Goal: Book appointment/travel/reservation

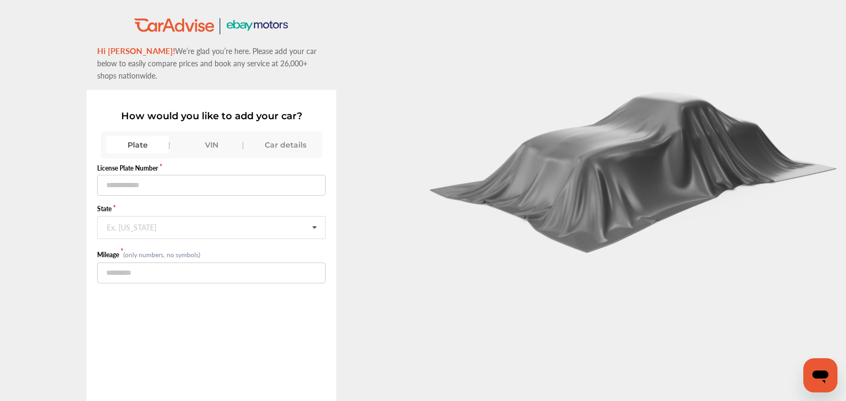
click at [286, 136] on div "Car details" at bounding box center [285, 144] width 63 height 17
click at [304, 183] on input "text" at bounding box center [211, 185] width 227 height 21
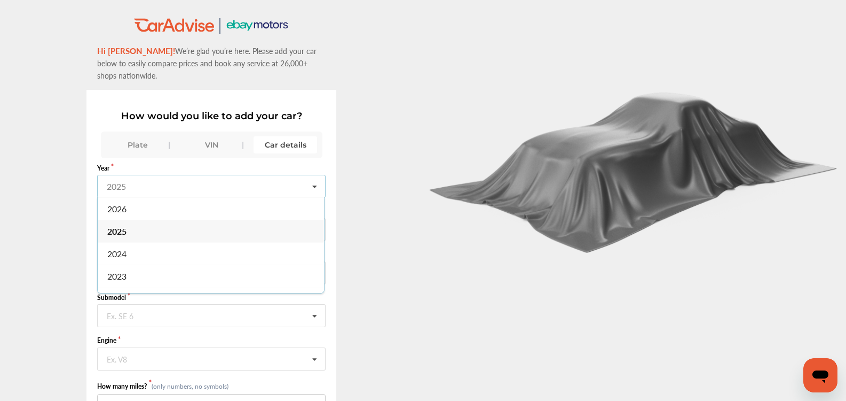
scroll to position [107, 0]
click at [153, 203] on div "2021" at bounding box center [211, 214] width 226 height 22
click at [218, 221] on input "text" at bounding box center [211, 228] width 227 height 21
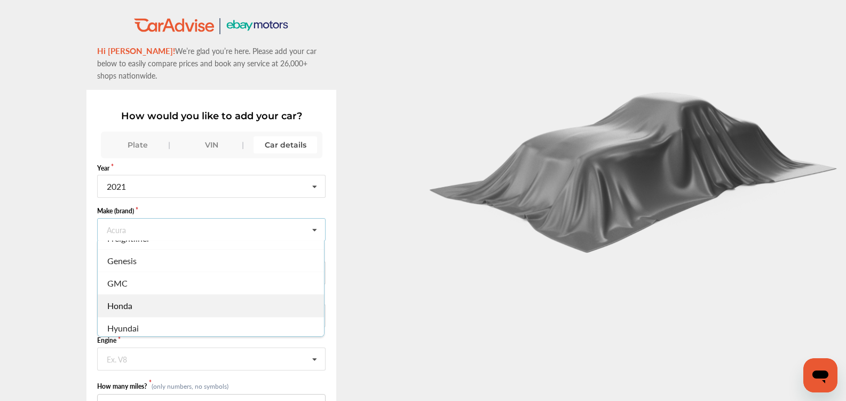
click at [170, 294] on div "Honda" at bounding box center [211, 305] width 226 height 22
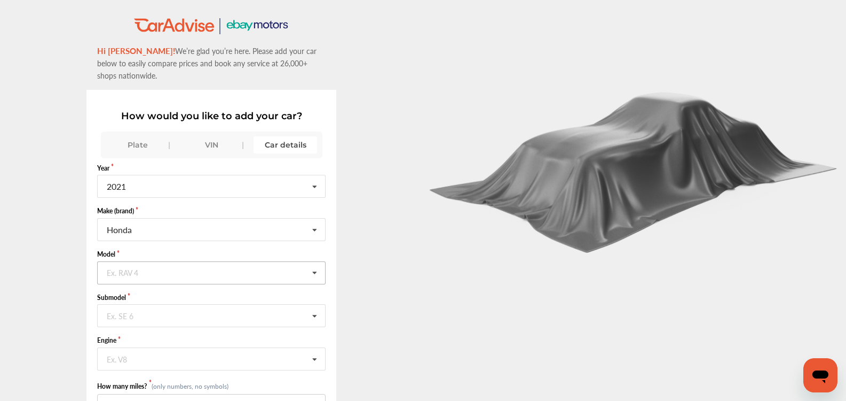
click at [191, 263] on input "text" at bounding box center [211, 272] width 227 height 21
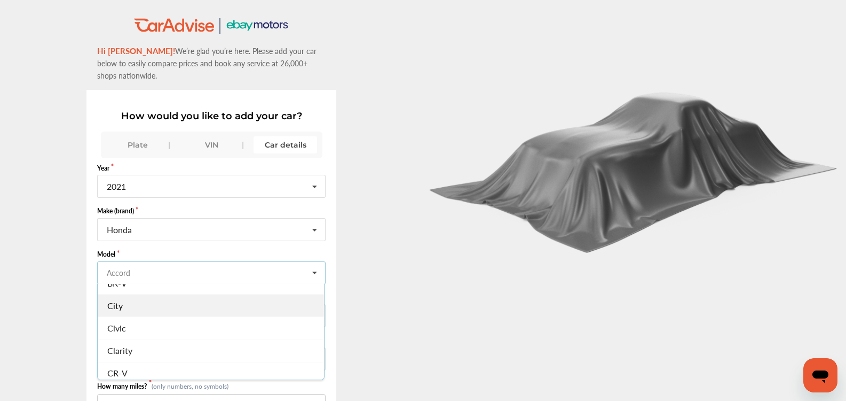
scroll to position [53, 0]
click at [152, 297] on div "Civic" at bounding box center [211, 308] width 226 height 22
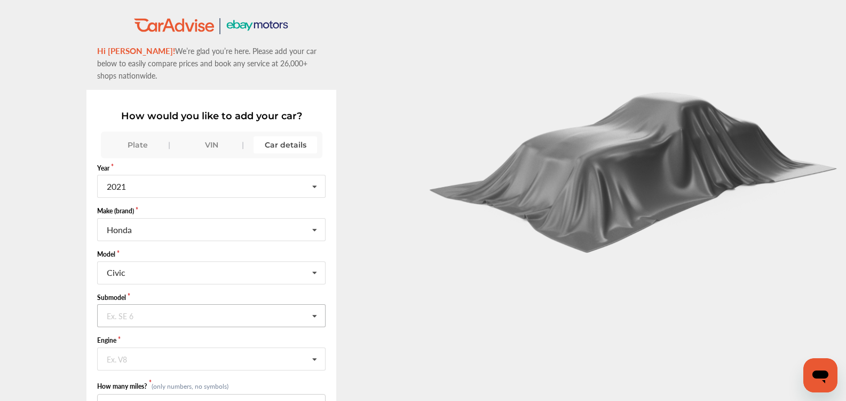
click at [178, 304] on input "text" at bounding box center [211, 314] width 227 height 21
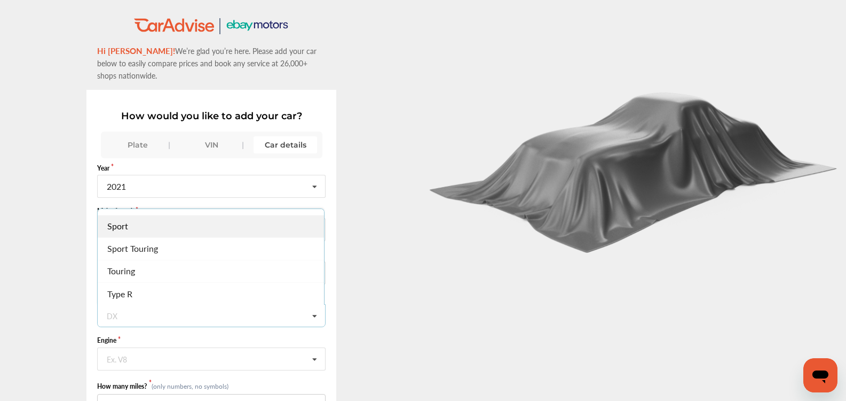
click at [148, 218] on div "Sport" at bounding box center [211, 226] width 226 height 22
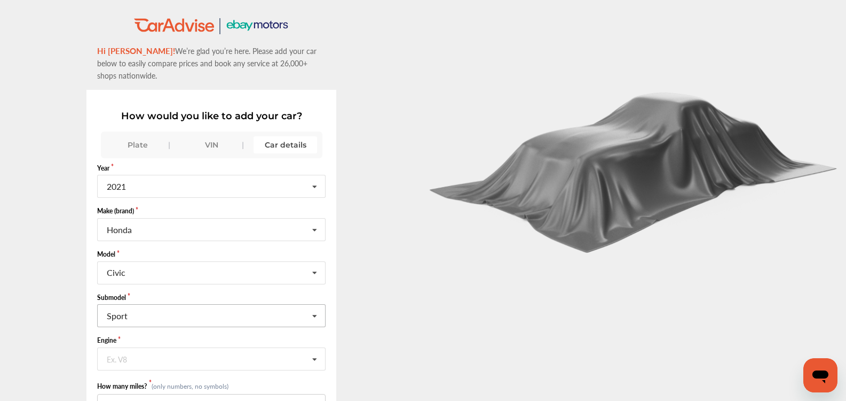
scroll to position [53, 0]
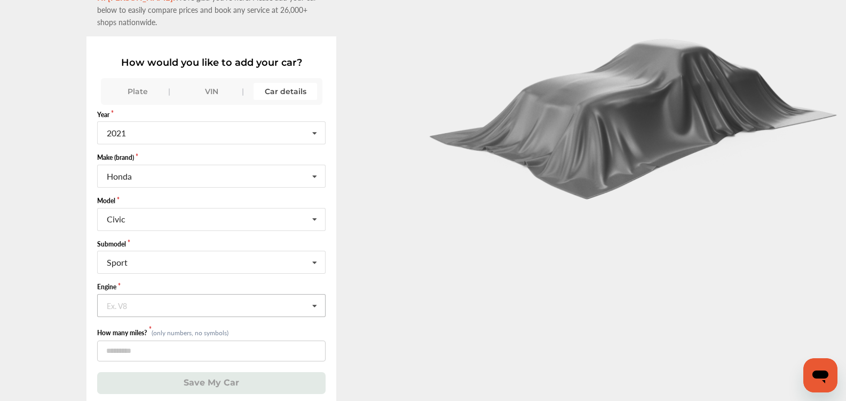
click at [210, 294] on input "text" at bounding box center [211, 304] width 227 height 21
click at [171, 321] on span "1.5L L4 (L15BA) Turbocharged GAS FI" at bounding box center [178, 327] width 140 height 12
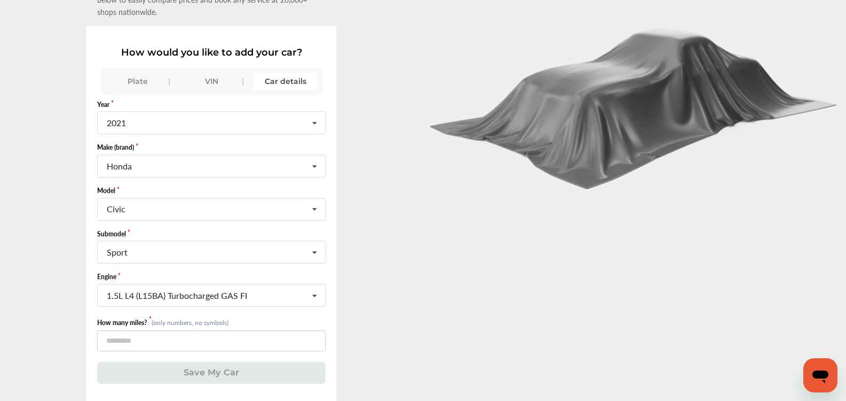
scroll to position [66, 0]
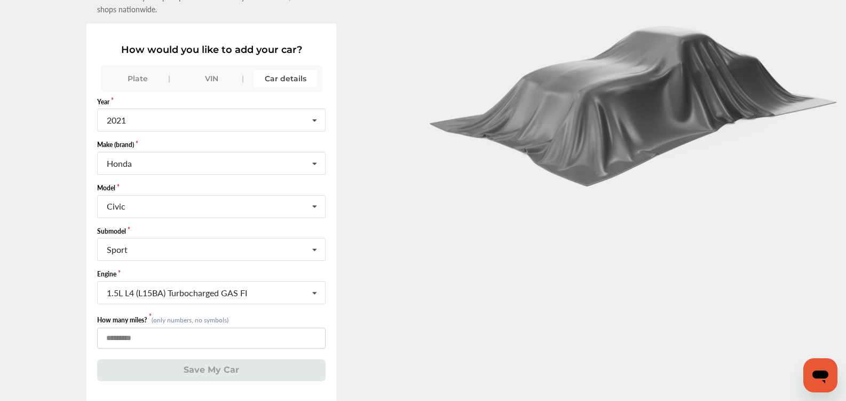
click at [185, 327] on input "number" at bounding box center [211, 337] width 229 height 21
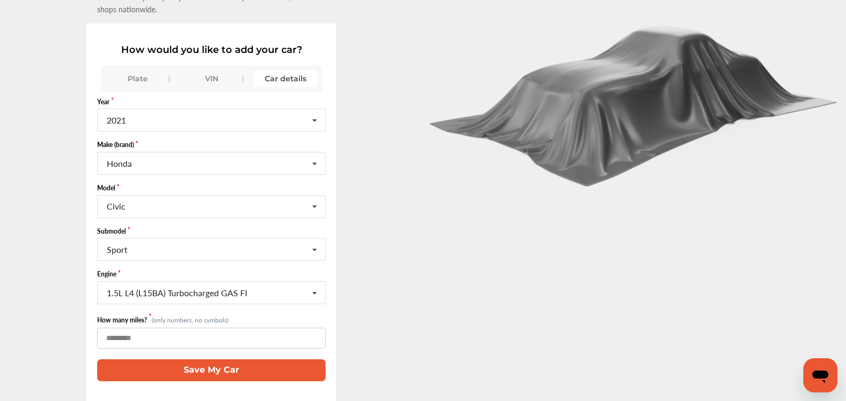
type input "*****"
click at [184, 359] on button "Save My Car" at bounding box center [211, 370] width 229 height 22
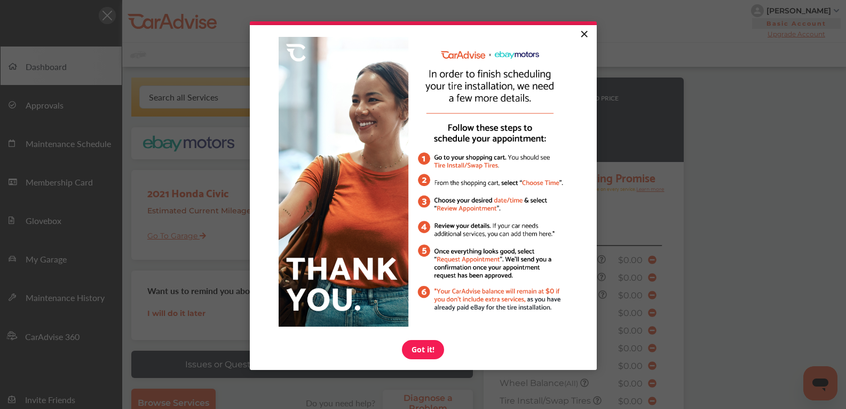
click at [589, 28] on link "×" at bounding box center [584, 34] width 19 height 19
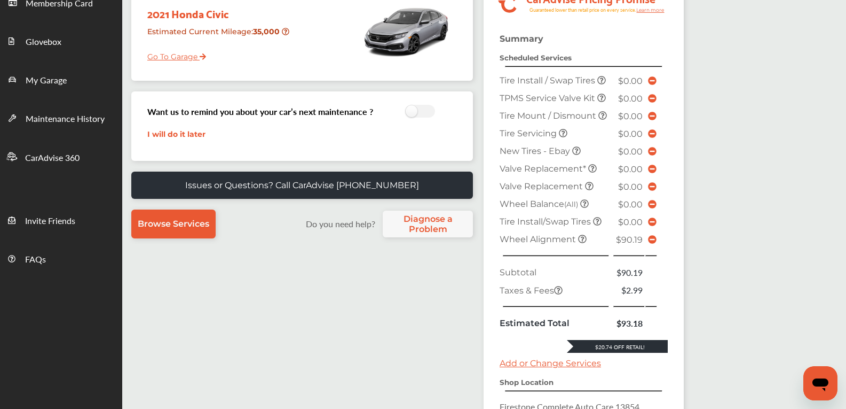
scroll to position [160, 0]
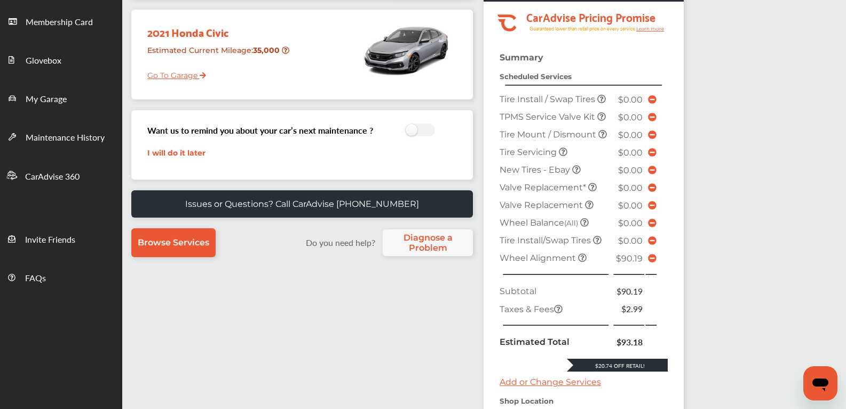
click at [651, 257] on icon at bounding box center [652, 258] width 9 height 9
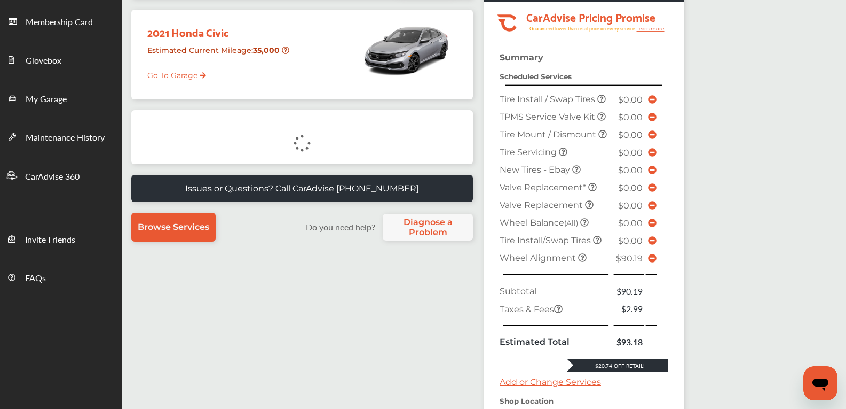
click at [580, 258] on icon at bounding box center [582, 257] width 9 height 9
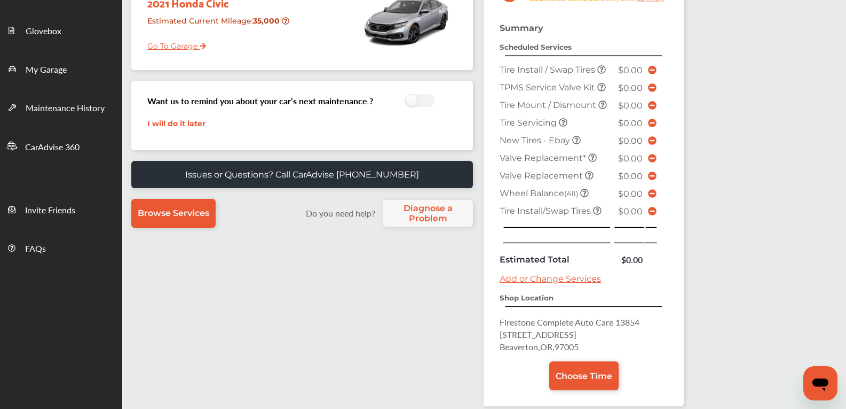
scroll to position [247, 0]
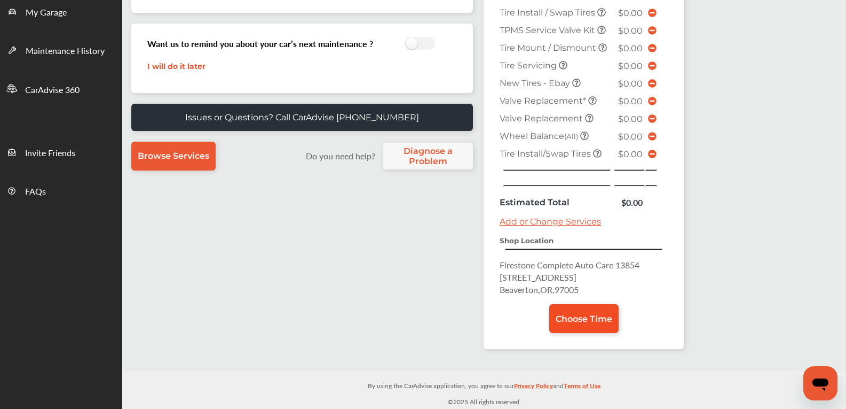
click at [580, 316] on span "Choose Time" at bounding box center [584, 318] width 57 height 10
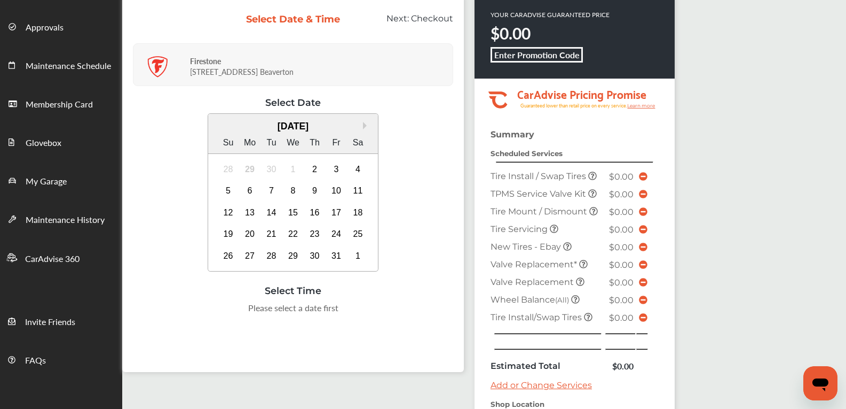
scroll to position [53, 0]
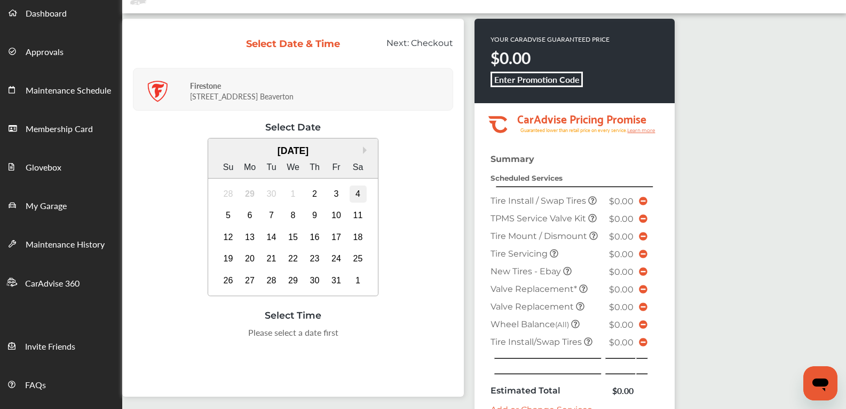
click at [356, 195] on div "4" at bounding box center [358, 193] width 17 height 17
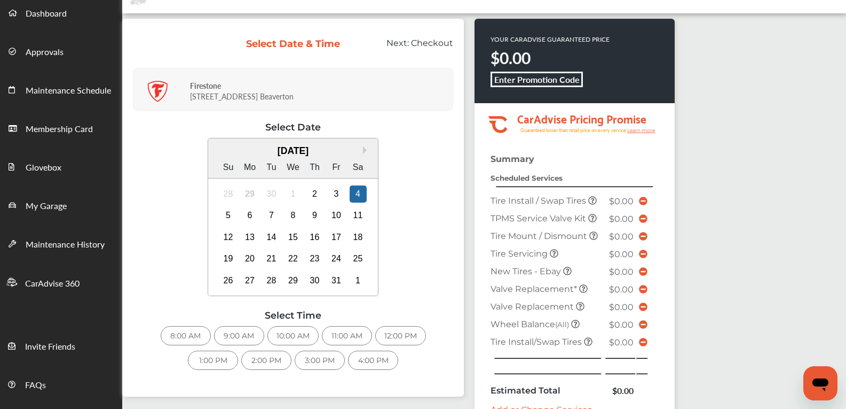
click at [402, 334] on div "12:00 PM" at bounding box center [400, 335] width 51 height 19
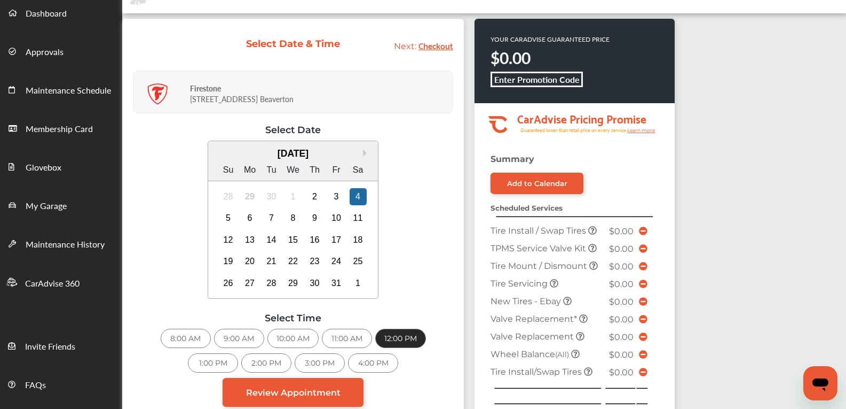
click at [368, 361] on div "4:00 PM" at bounding box center [373, 362] width 50 height 19
click at [226, 222] on div "5" at bounding box center [228, 217] width 17 height 17
click at [295, 340] on div "12:00 PM" at bounding box center [294, 337] width 51 height 19
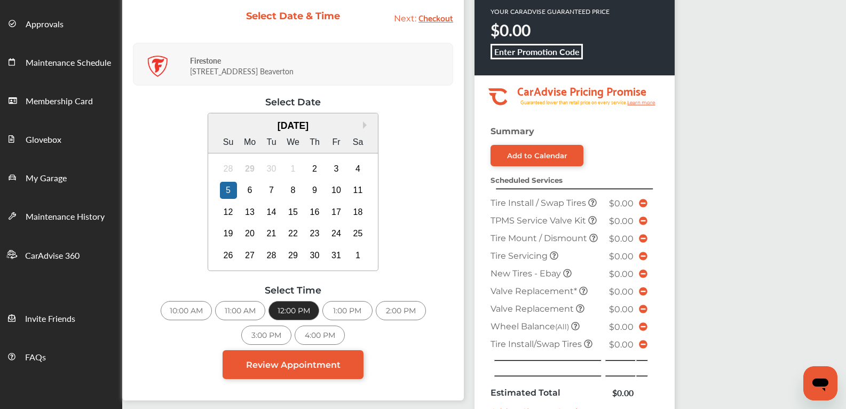
scroll to position [107, 0]
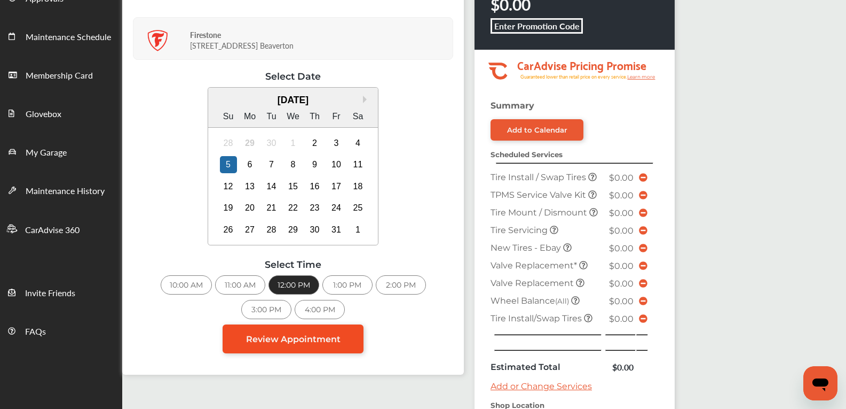
click at [323, 336] on span "Review Appointment" at bounding box center [293, 339] width 95 height 10
